Goal: Use online tool/utility

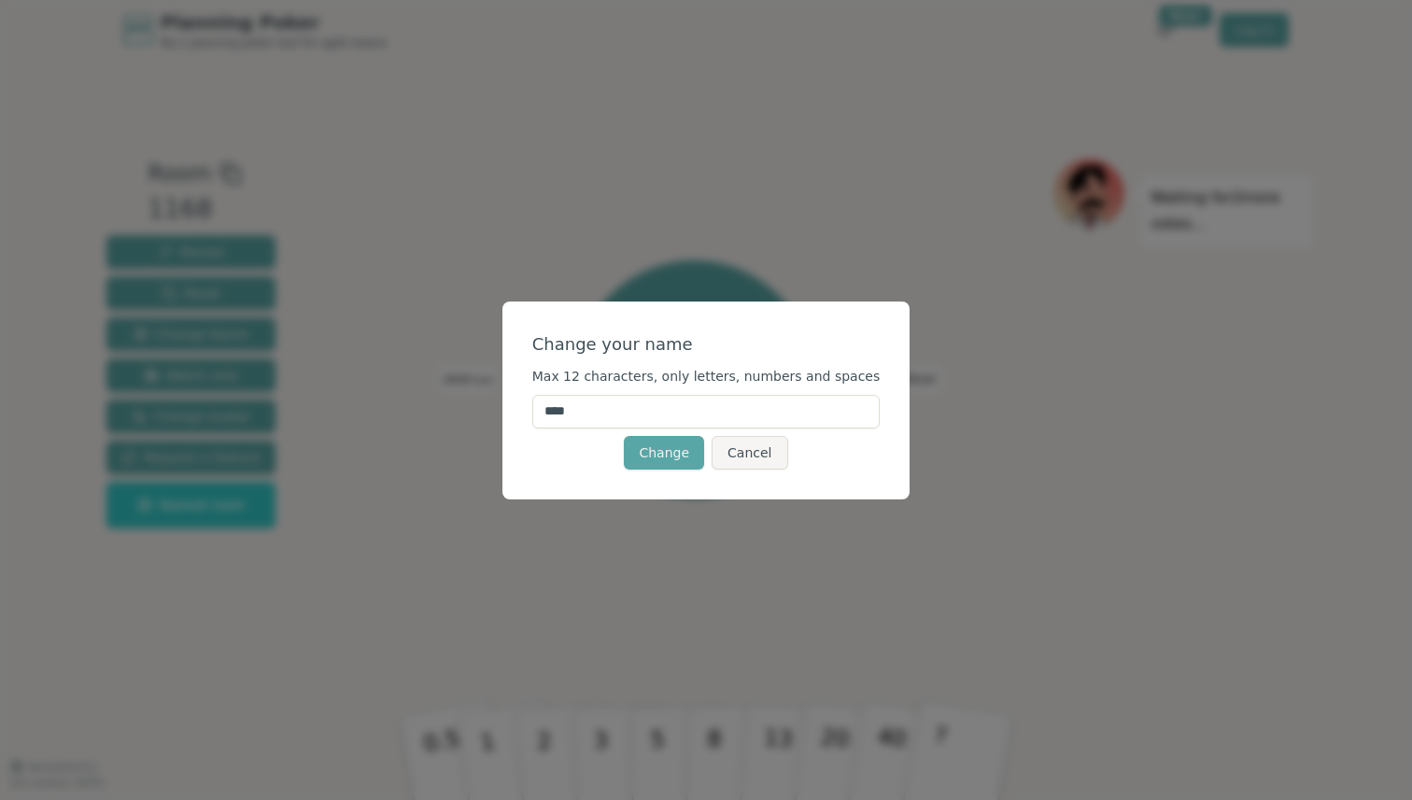
click at [666, 413] on input "****" at bounding box center [706, 412] width 348 height 34
drag, startPoint x: 666, startPoint y: 413, endPoint x: 547, endPoint y: 413, distance: 118.6
click at [547, 413] on input "****" at bounding box center [706, 412] width 348 height 34
type input "******"
click at [696, 458] on button "Change" at bounding box center [664, 453] width 80 height 34
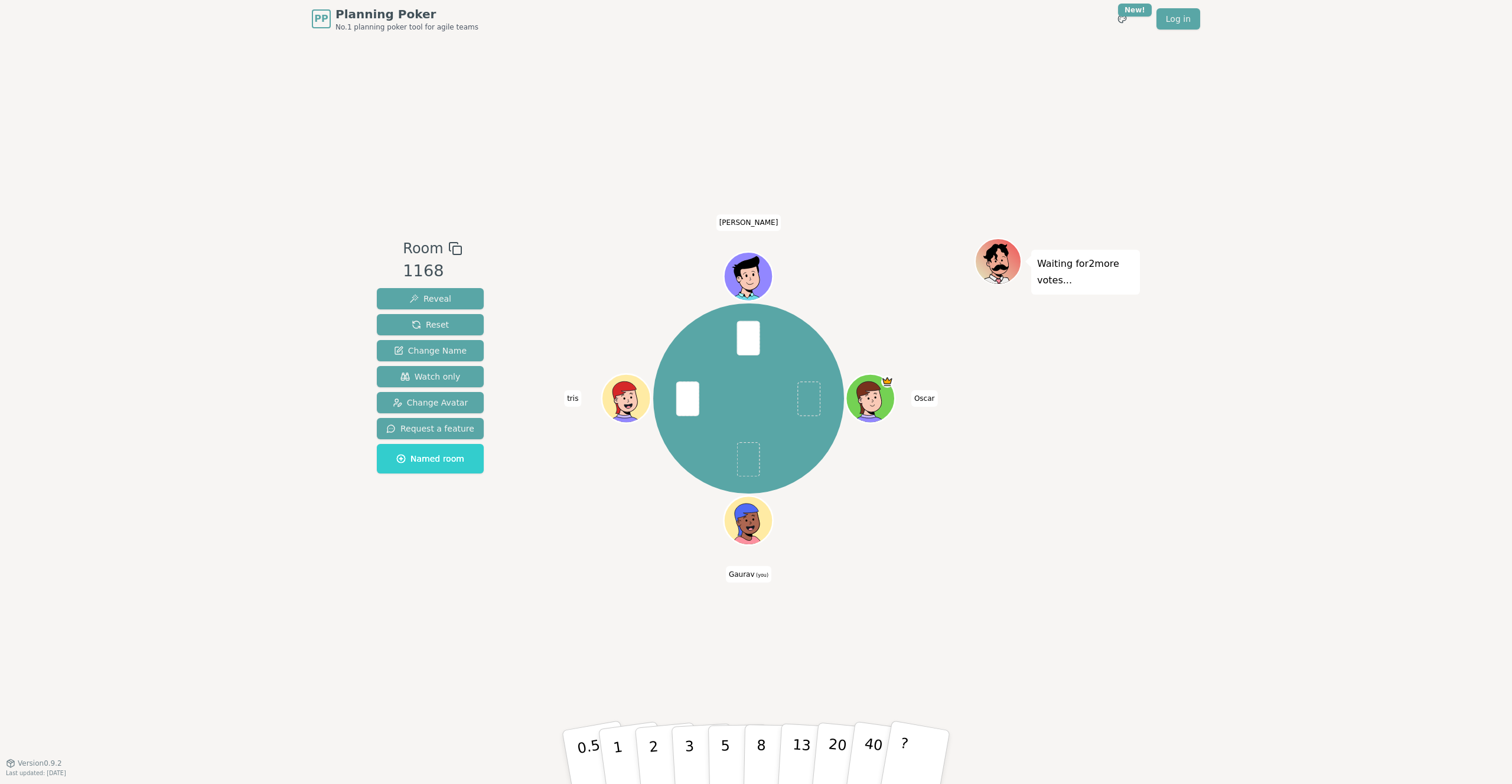
drag, startPoint x: 586, startPoint y: 750, endPoint x: 586, endPoint y: 694, distance: 56.0
click at [586, 505] on div "Room 1168 Reveal Reset Change Name Watch only Change Avatar Request a feature N…" at bounding box center [756, 400] width 768 height 725
click at [588, 505] on p "0.5" at bounding box center [591, 759] width 33 height 67
click at [659, 505] on button "2" at bounding box center [667, 757] width 67 height 94
click at [660, 505] on button "2" at bounding box center [667, 757] width 67 height 94
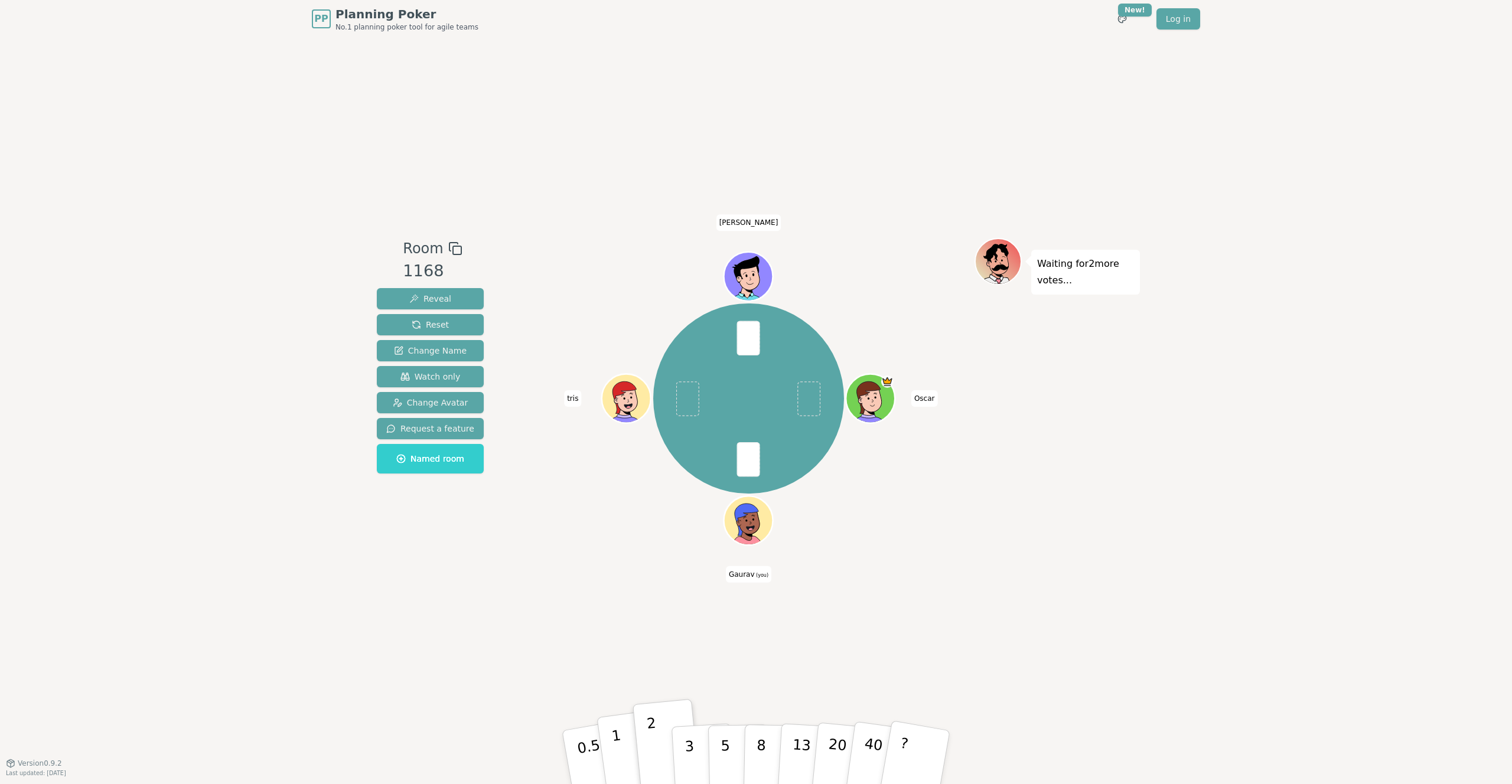
click at [625, 505] on button "1" at bounding box center [631, 757] width 70 height 95
click at [655, 505] on p "2" at bounding box center [655, 759] width 15 height 64
click at [626, 505] on button "1" at bounding box center [631, 757] width 70 height 95
click at [648, 505] on button "2" at bounding box center [667, 757] width 67 height 94
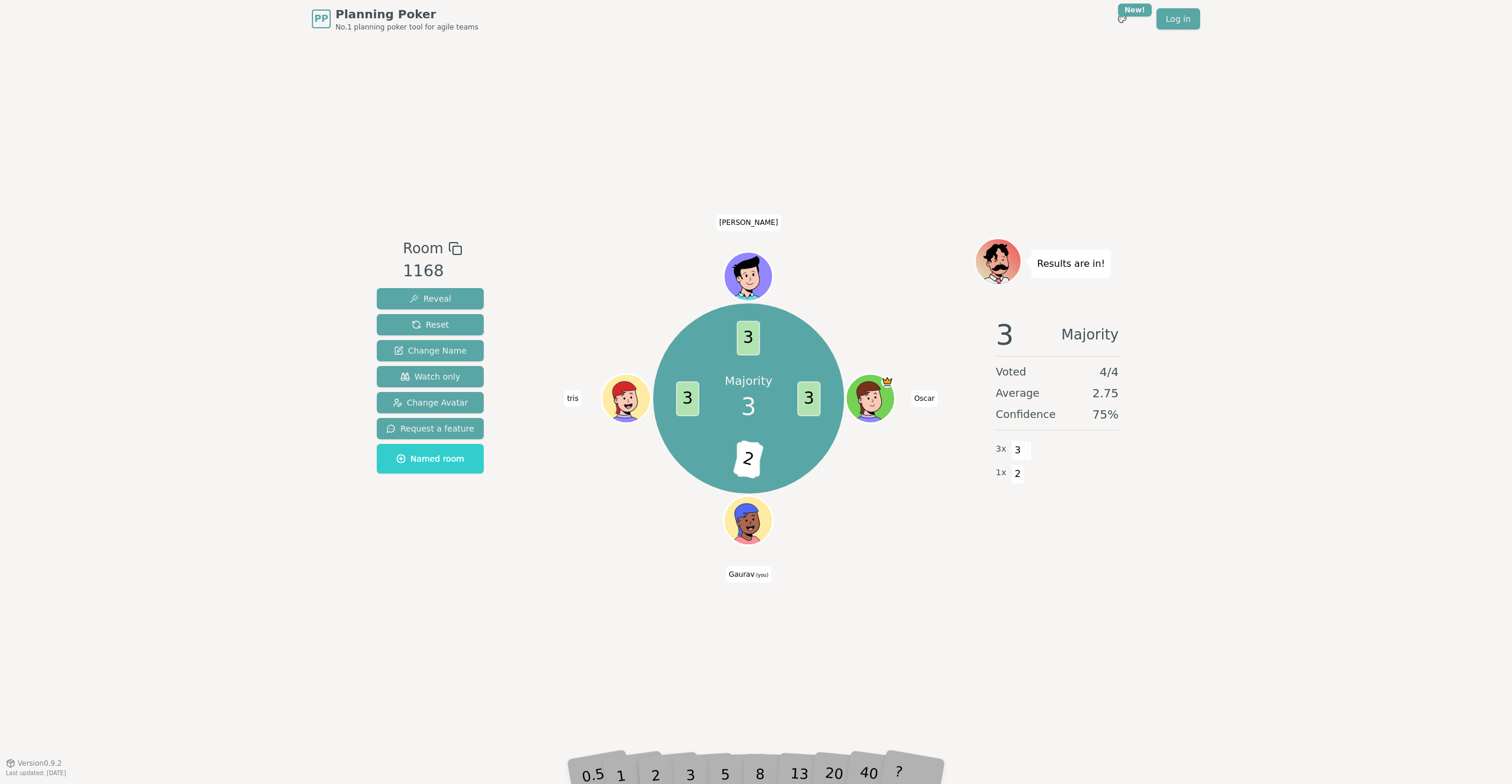
click at [652, 505] on div "Room 1168 Reveal Reset Change Name Watch only Change Avatar Request a feature N…" at bounding box center [756, 400] width 768 height 725
click at [695, 505] on div "3" at bounding box center [703, 757] width 38 height 43
click at [692, 505] on div "3" at bounding box center [703, 757] width 38 height 43
click at [693, 505] on div "3" at bounding box center [703, 757] width 38 height 43
click at [694, 505] on div "3" at bounding box center [703, 757] width 38 height 43
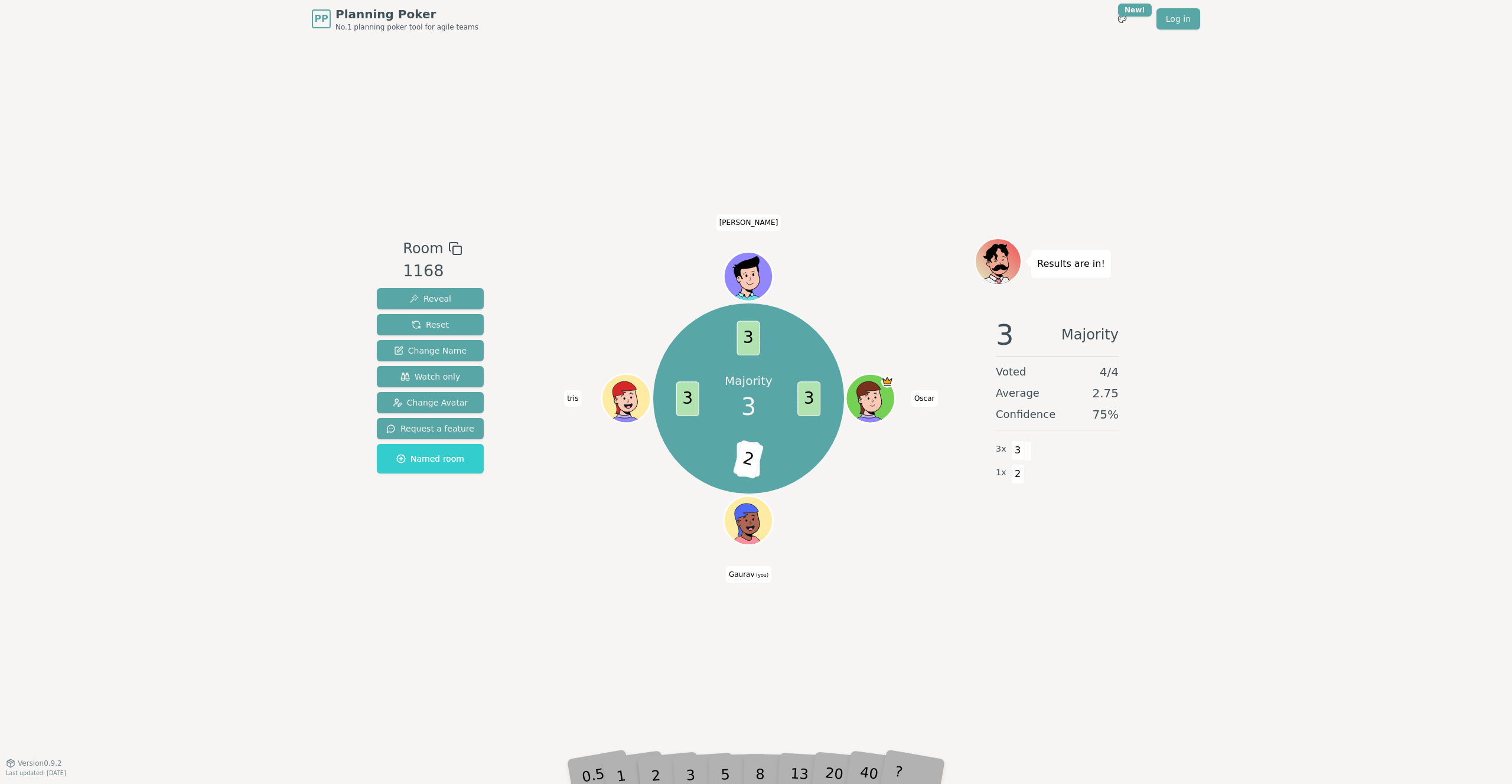
drag, startPoint x: 685, startPoint y: 779, endPoint x: 720, endPoint y: 627, distance: 156.0
click at [720, 505] on div "PP Planning Poker No.1 planning poker tool for agile teams Toggle theme New! Lo…" at bounding box center [756, 392] width 1512 height 784
click at [685, 505] on div "3" at bounding box center [703, 757] width 38 height 43
click at [710, 505] on div "3" at bounding box center [703, 757] width 38 height 43
click at [723, 505] on div "5" at bounding box center [737, 757] width 36 height 42
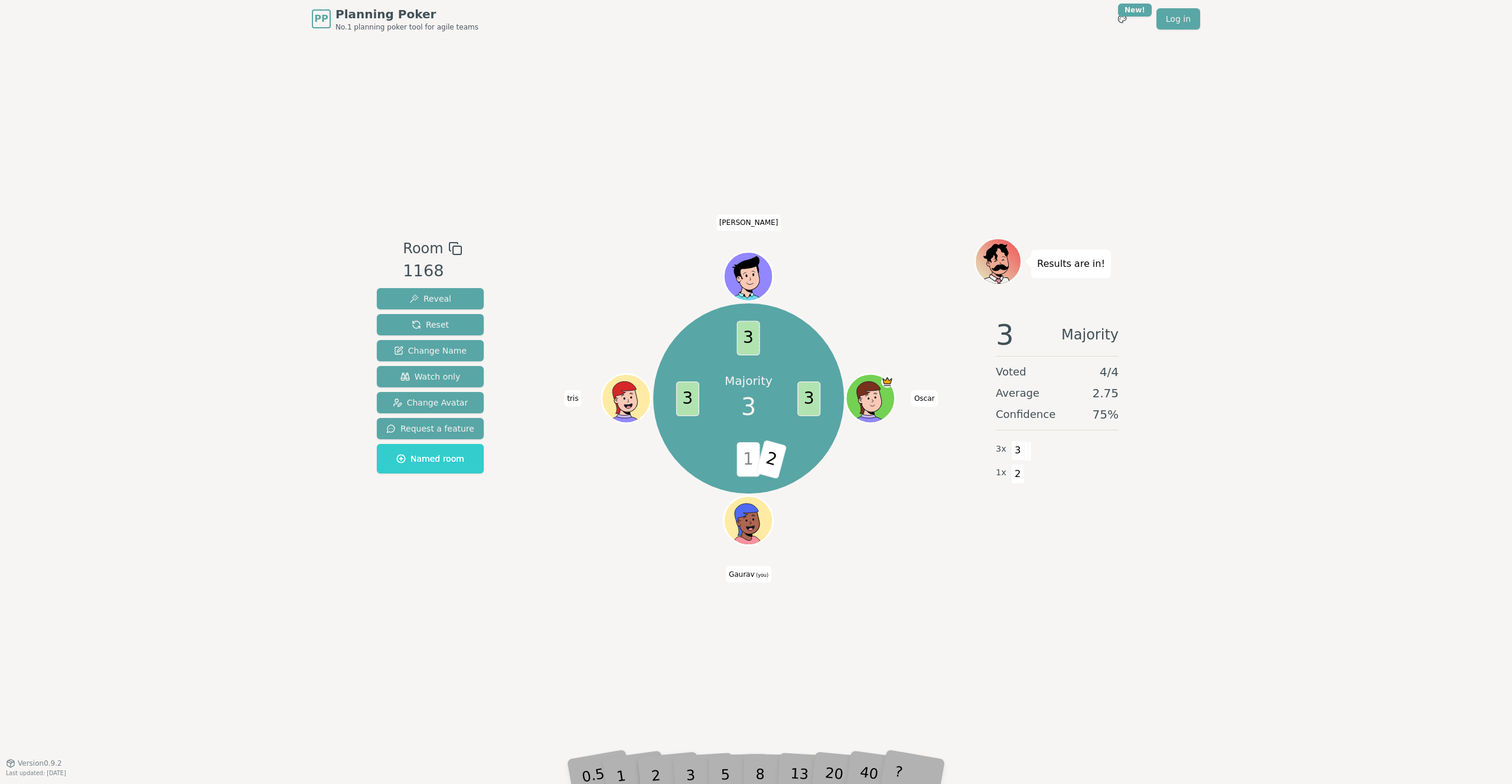
click at [766, 470] on span "2" at bounding box center [771, 460] width 31 height 40
click at [443, 327] on span "Reset" at bounding box center [430, 324] width 37 height 12
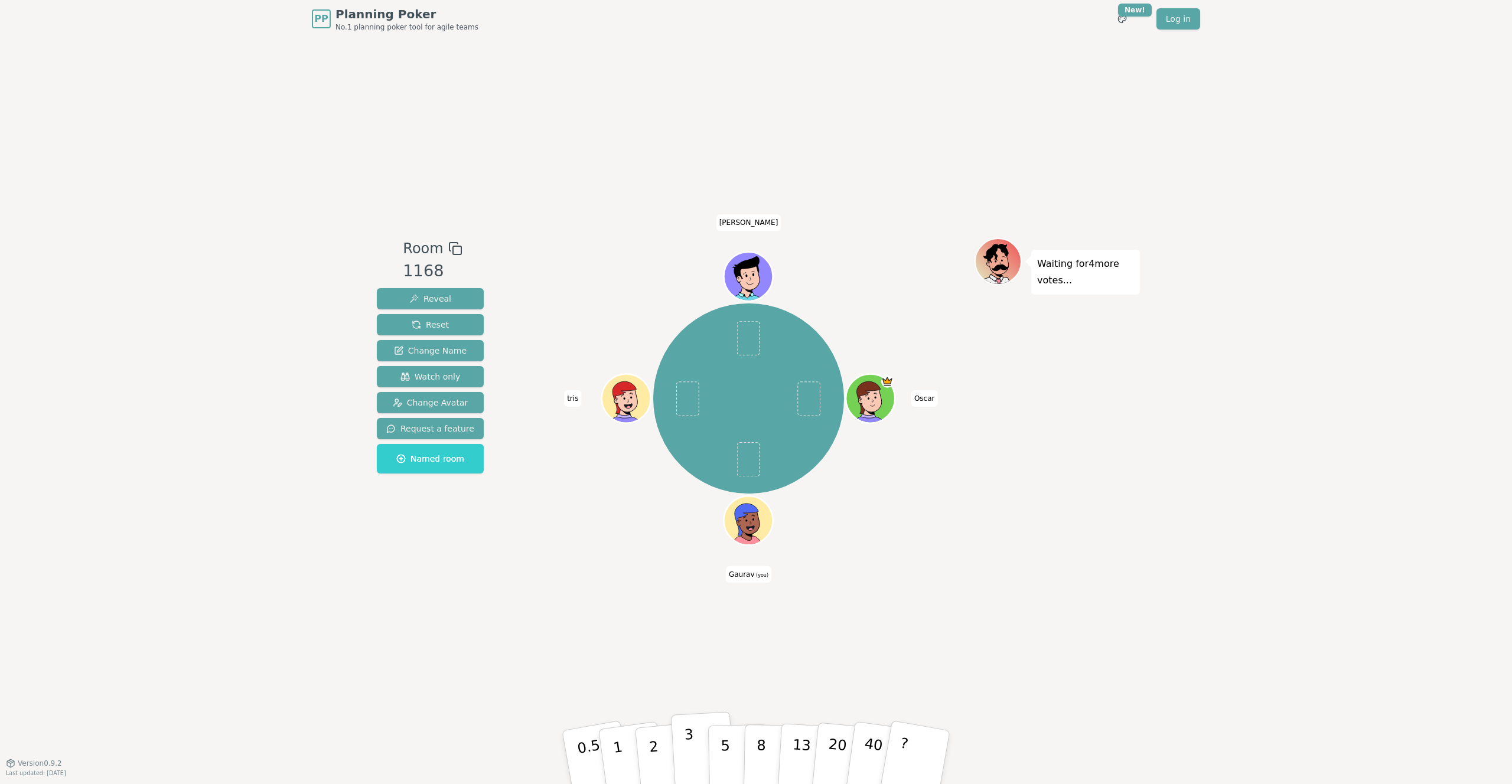
click at [698, 505] on button "3" at bounding box center [703, 757] width 65 height 92
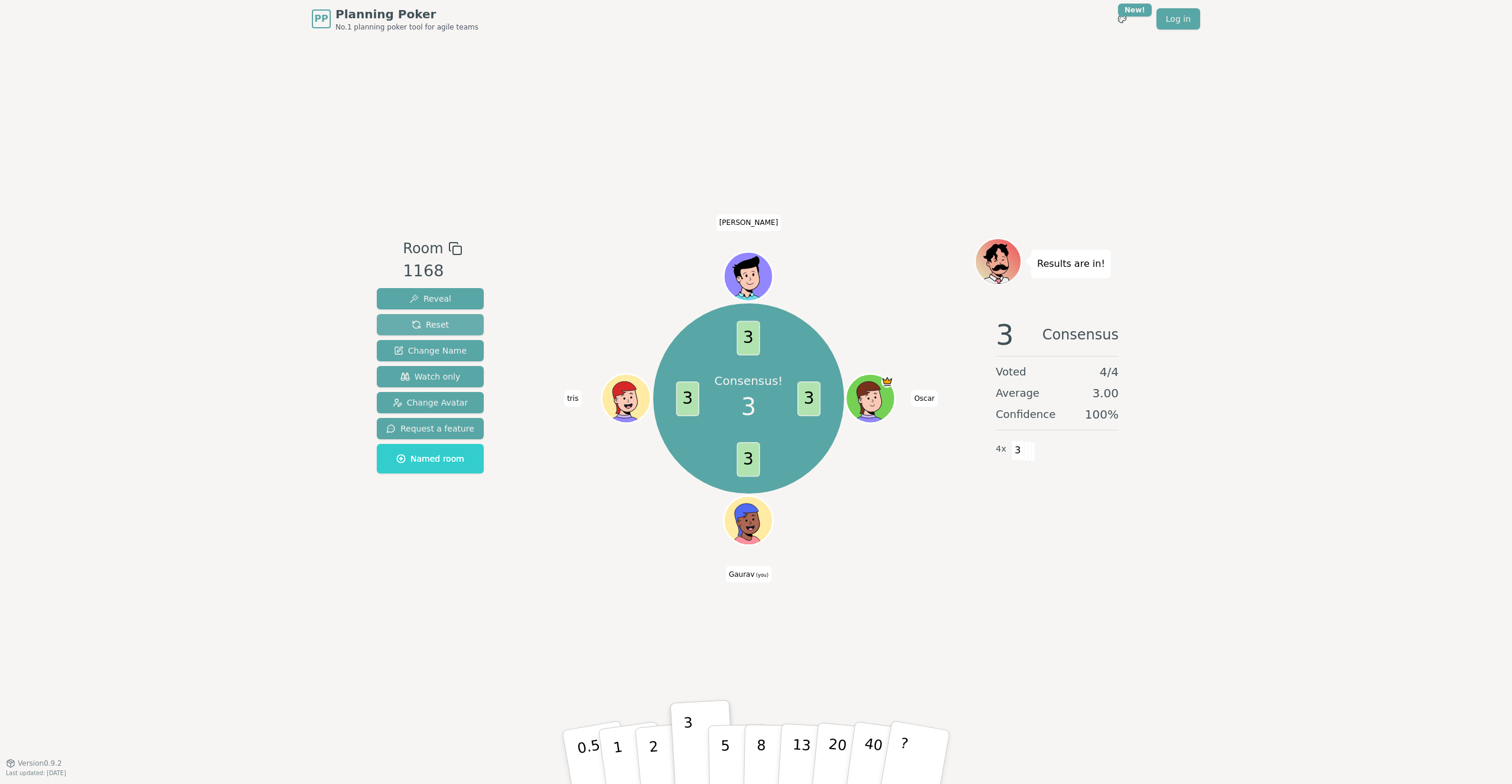
click at [433, 315] on button "Reset" at bounding box center [430, 325] width 107 height 21
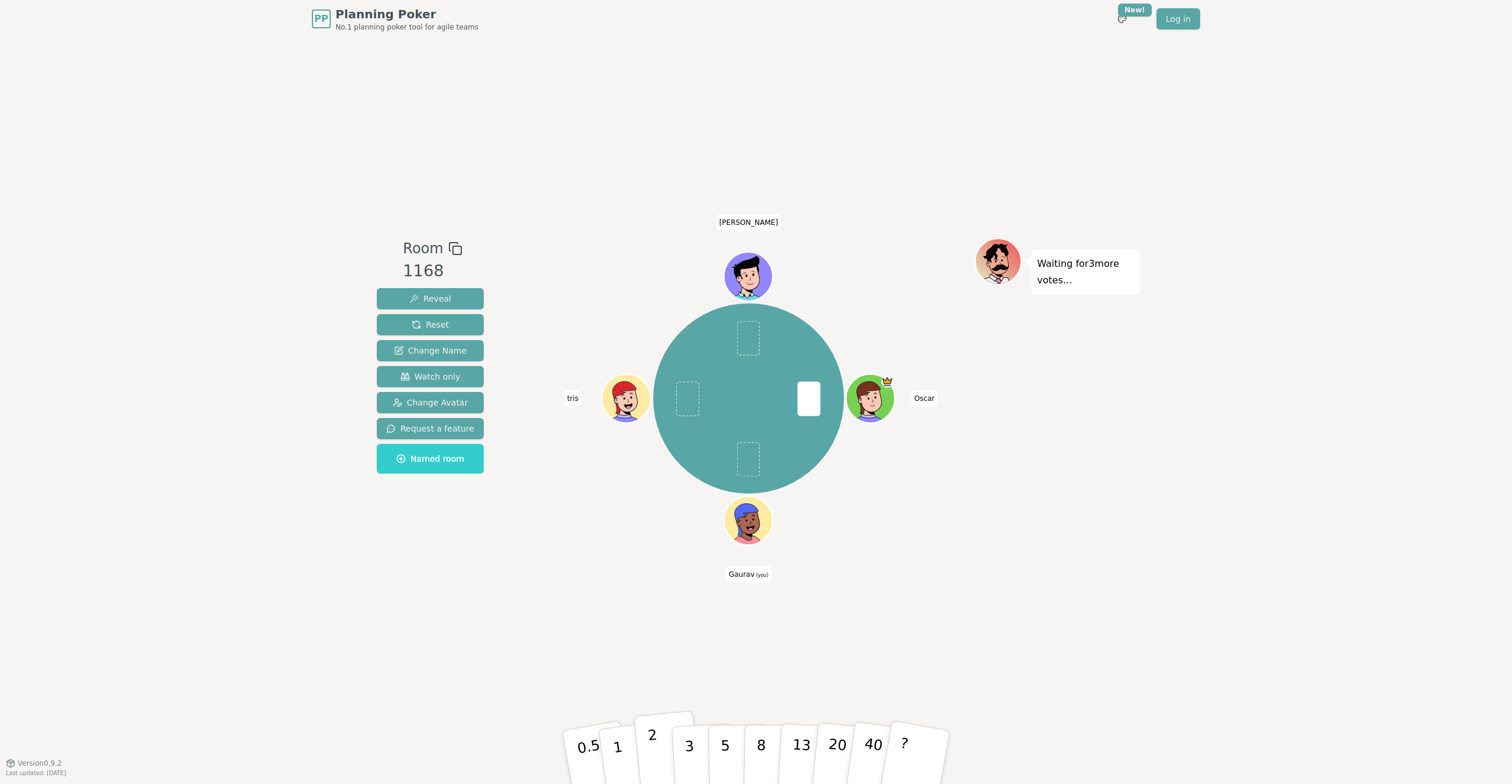
click at [651, 505] on p "2" at bounding box center [655, 759] width 15 height 64
click at [427, 321] on span "Reset" at bounding box center [430, 324] width 37 height 12
click at [699, 505] on button "3" at bounding box center [703, 757] width 65 height 92
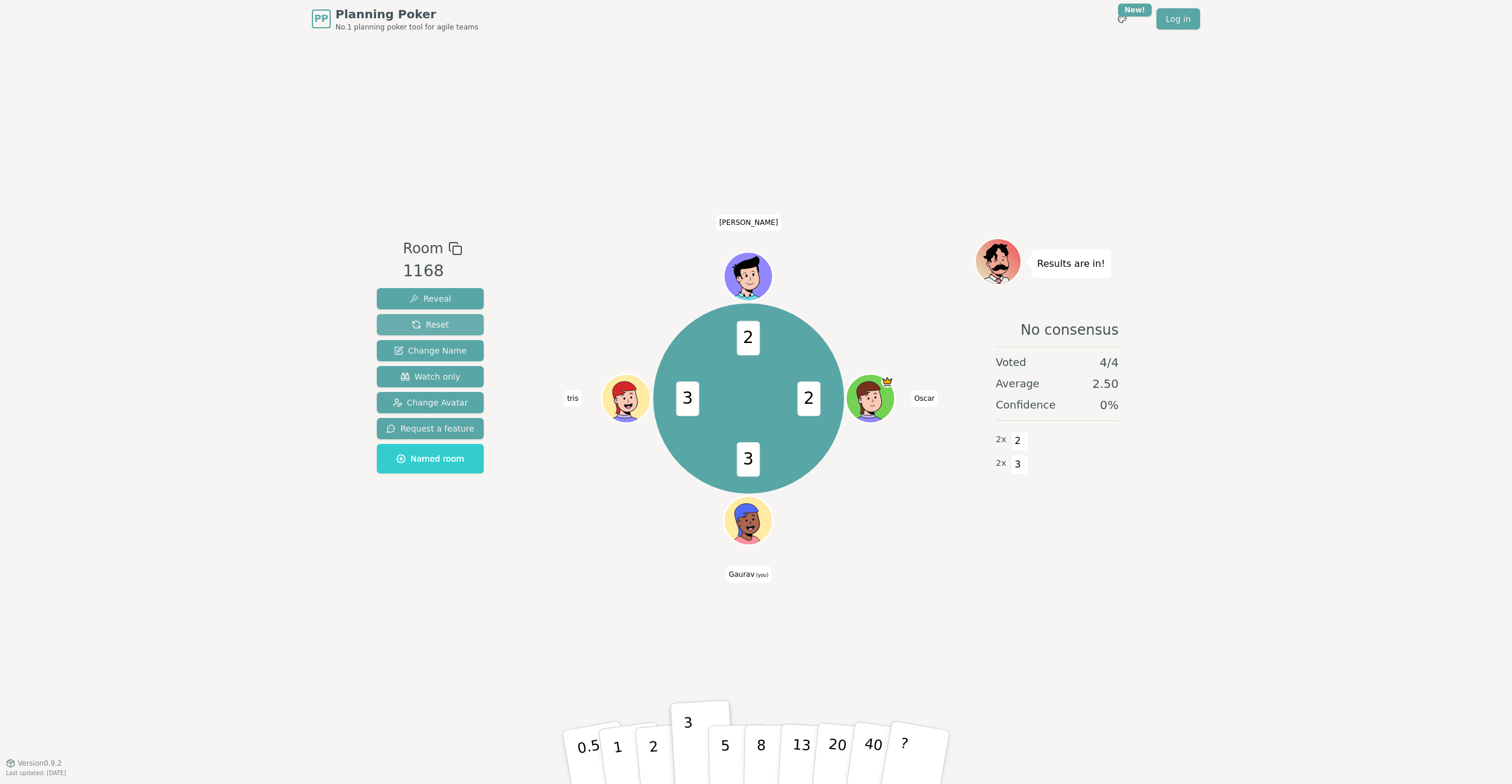
click at [445, 324] on span "Reset" at bounding box center [430, 324] width 37 height 12
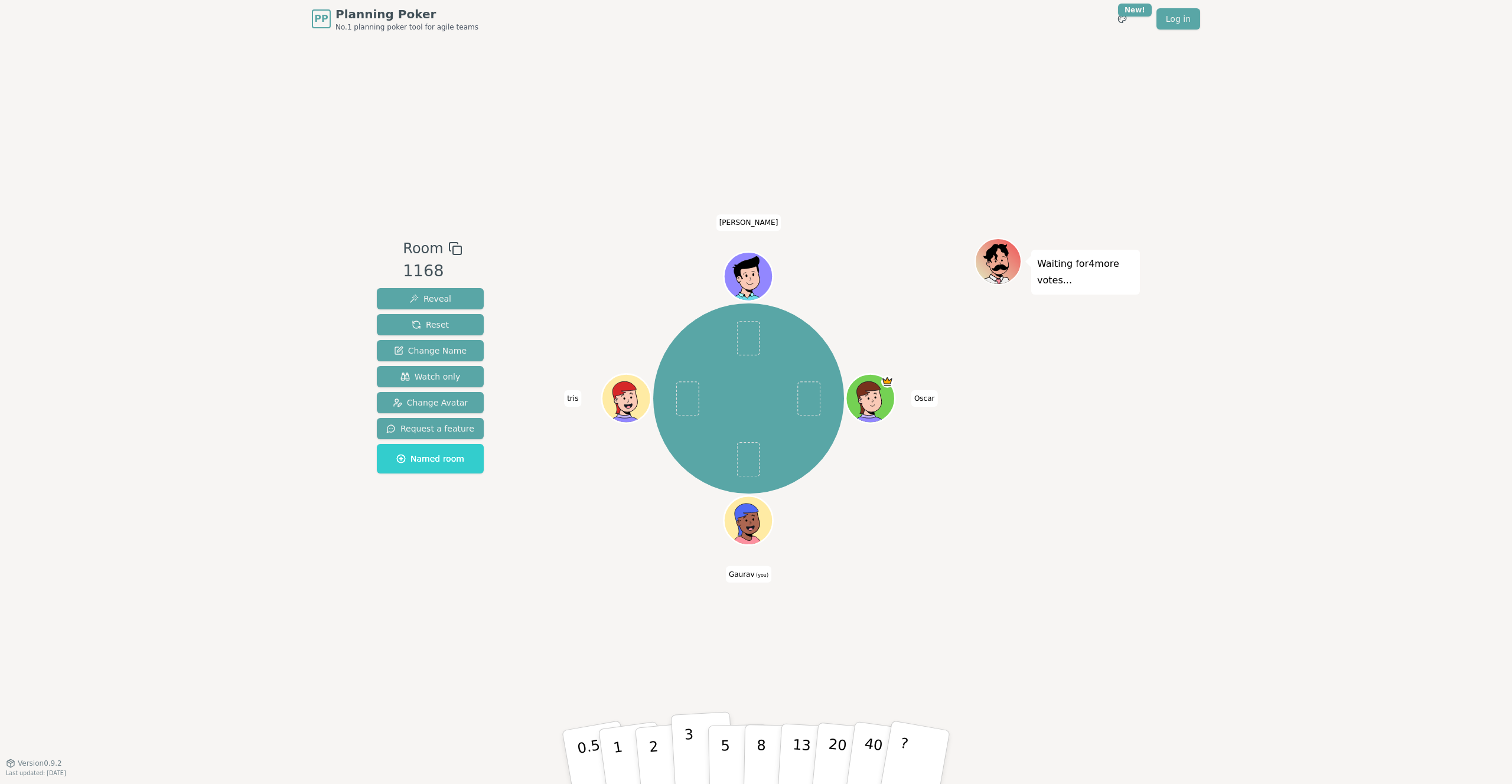
click at [690, 505] on p "3" at bounding box center [690, 759] width 13 height 64
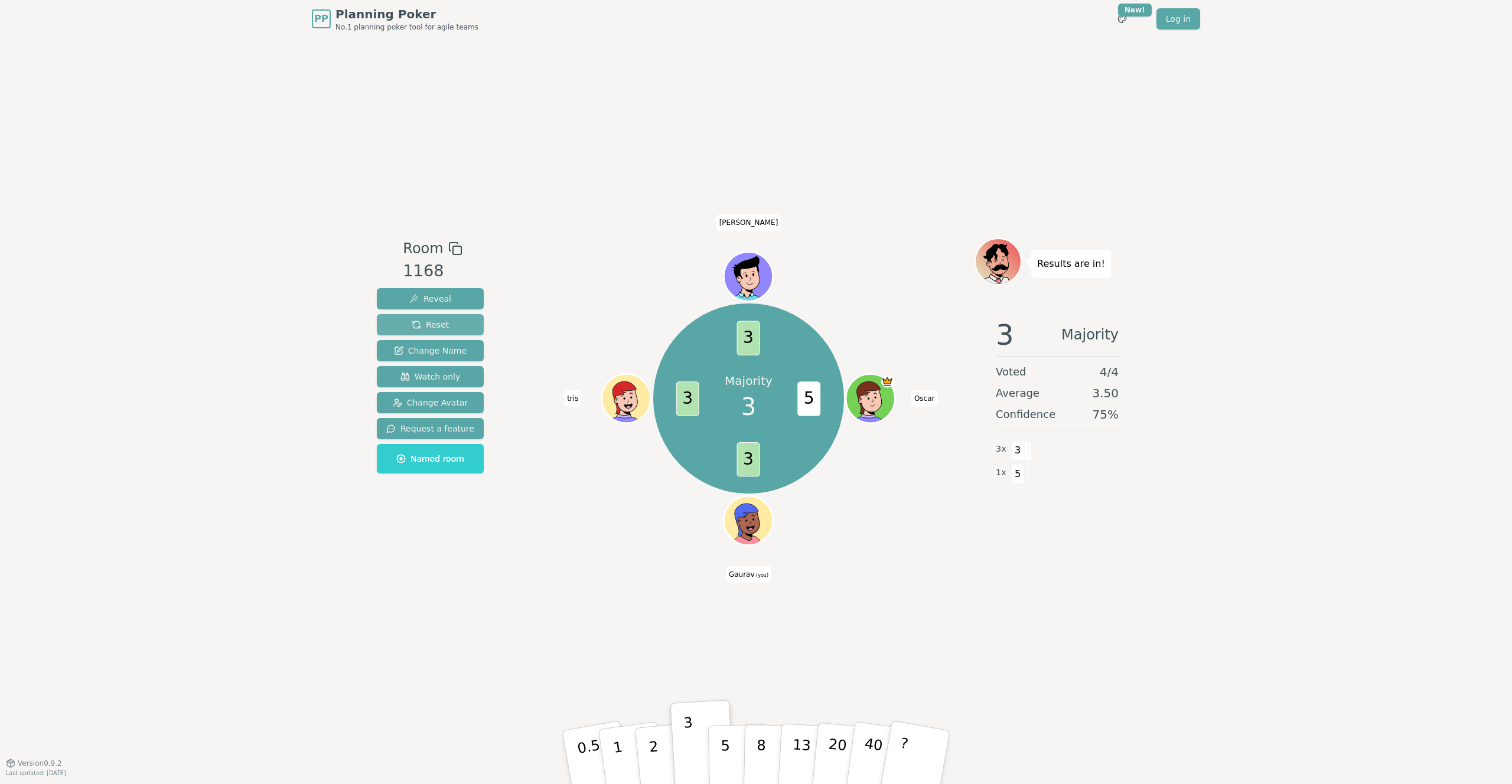
click at [407, 317] on button "Reset" at bounding box center [430, 325] width 107 height 21
